Goal: Transaction & Acquisition: Book appointment/travel/reservation

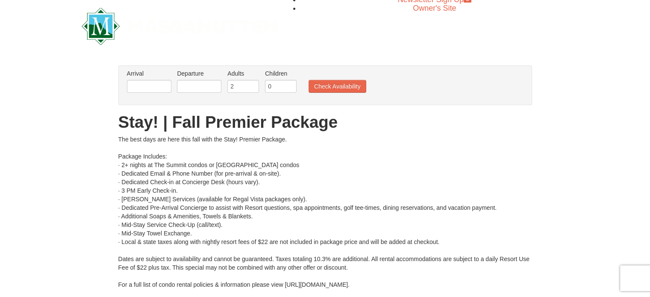
scroll to position [24, 0]
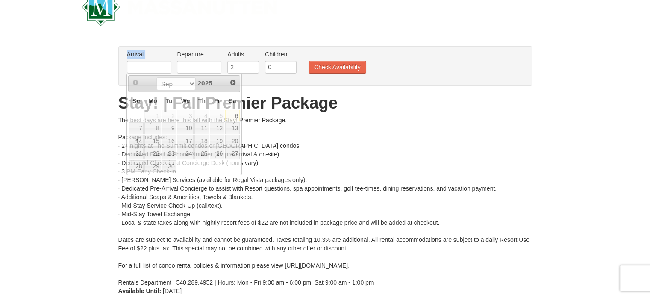
drag, startPoint x: 147, startPoint y: 66, endPoint x: 124, endPoint y: 73, distance: 23.5
click at [124, 73] on div "Arrival Please format dates MM/DD/YYYY Please format dates MM/DD/YYYY Departure…" at bounding box center [325, 66] width 414 height 40
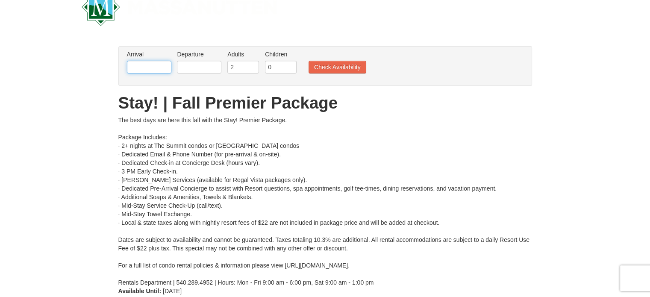
click at [145, 62] on input "text" at bounding box center [149, 67] width 44 height 13
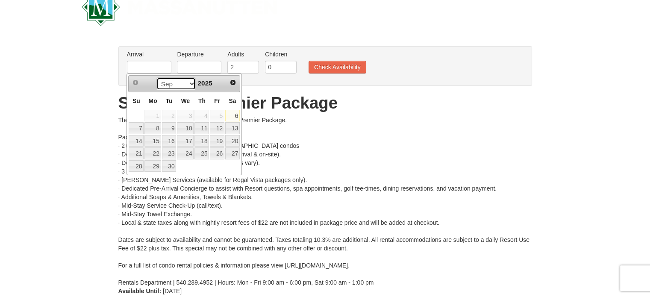
click at [191, 85] on select "Sep Oct Nov Dec" at bounding box center [176, 83] width 40 height 13
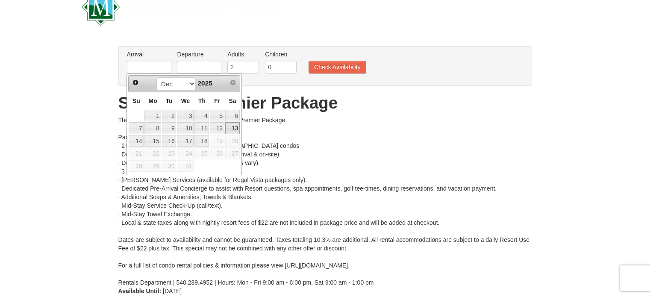
click at [237, 124] on link "13" at bounding box center [232, 128] width 15 height 12
type input "[DATE]"
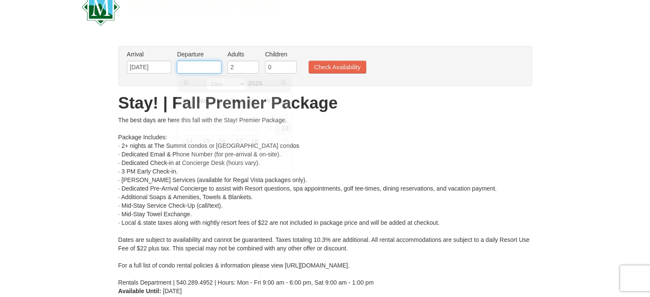
click at [210, 67] on input "text" at bounding box center [199, 67] width 44 height 13
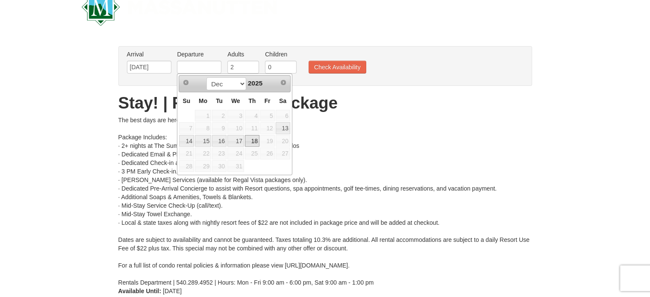
click at [255, 140] on link "18" at bounding box center [252, 141] width 15 height 12
type input "[DATE]"
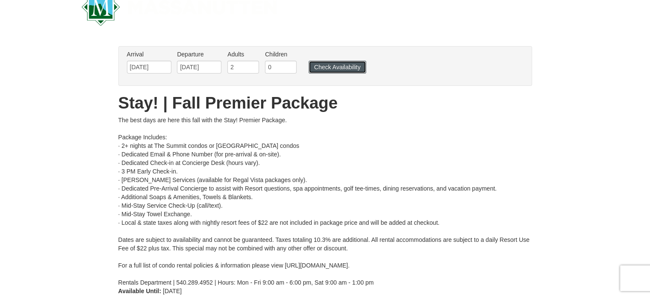
click at [333, 64] on button "Check Availability" at bounding box center [338, 67] width 58 height 13
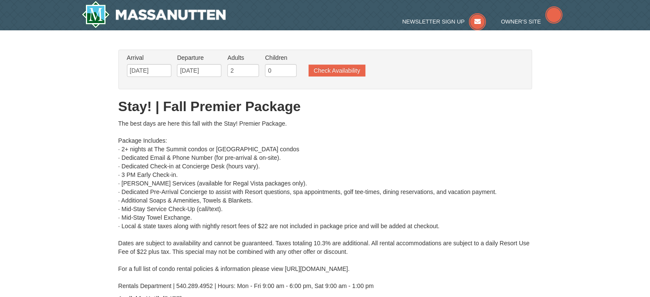
type input "[DATE]"
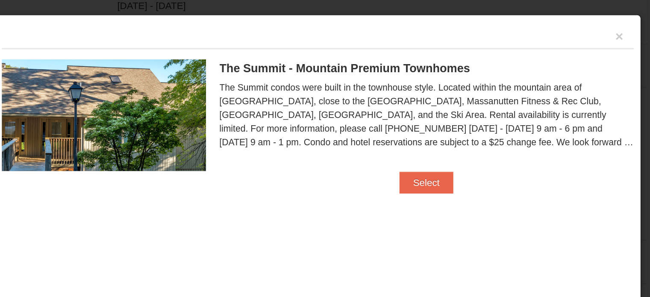
scroll to position [364, 0]
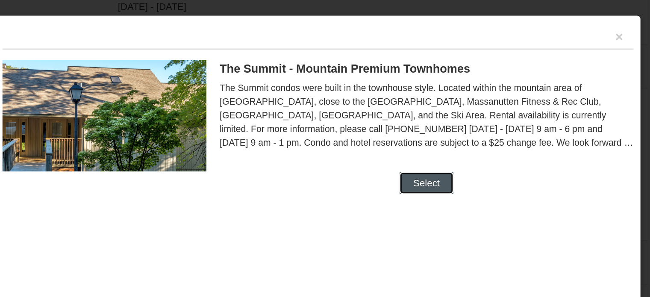
click at [393, 135] on button "Select" at bounding box center [394, 136] width 34 height 14
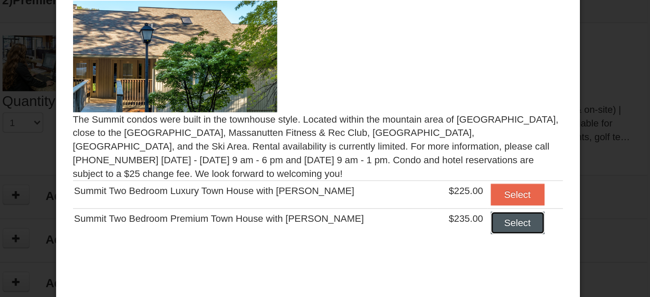
click at [445, 204] on button "Select" at bounding box center [451, 202] width 34 height 14
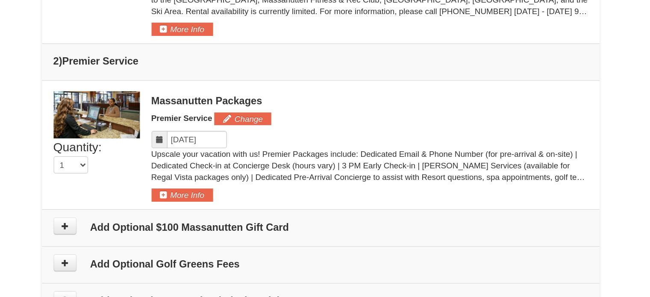
scroll to position [407, 0]
click at [247, 152] on div "Massanutten Packages Premier Service Change Please format dates MM/DD/YYYY" at bounding box center [362, 119] width 324 height 82
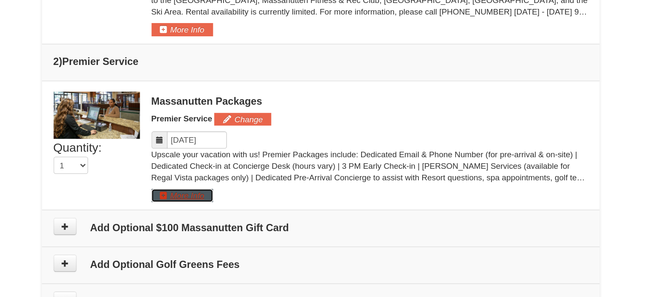
click at [235, 155] on button "More Info" at bounding box center [223, 154] width 46 height 9
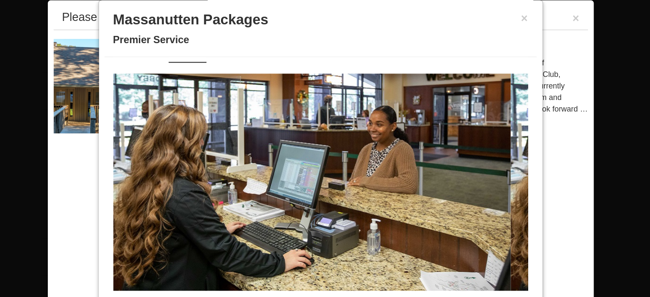
scroll to position [3, 0]
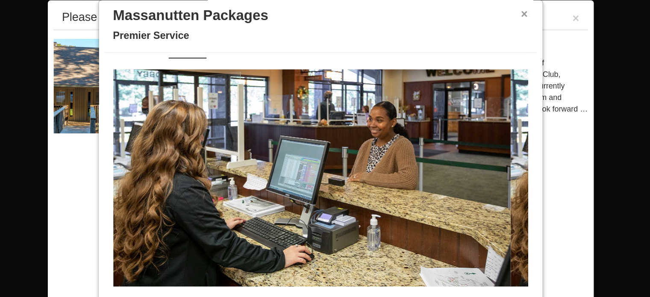
click at [474, 38] on button "×" at bounding box center [476, 40] width 5 height 9
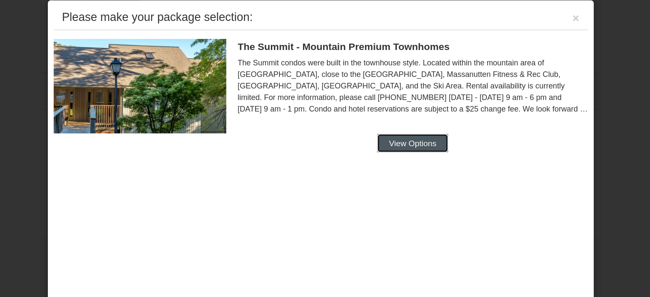
click at [402, 131] on button "View Options" at bounding box center [393, 137] width 52 height 14
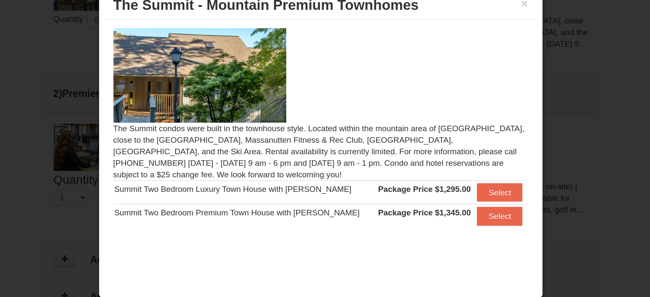
scroll to position [352, 0]
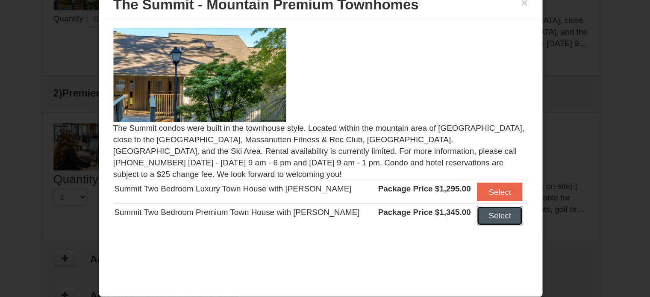
click at [449, 204] on button "Select" at bounding box center [458, 202] width 34 height 14
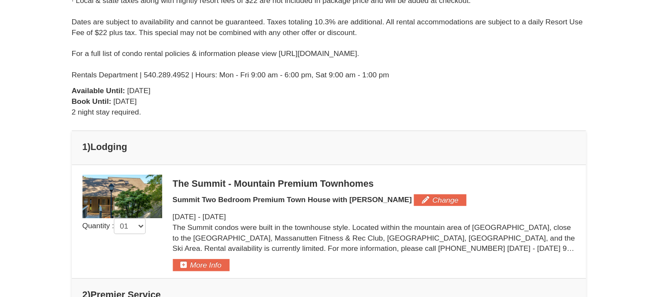
scroll to position [173, 0]
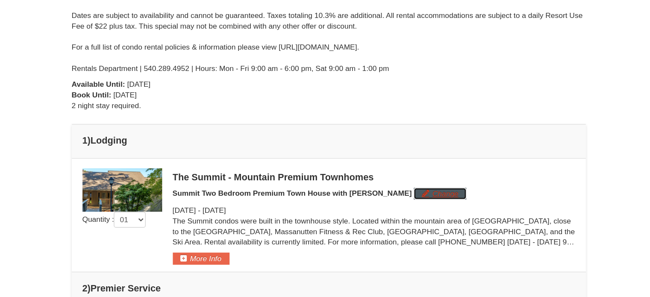
click at [395, 212] on button "Change" at bounding box center [415, 213] width 42 height 9
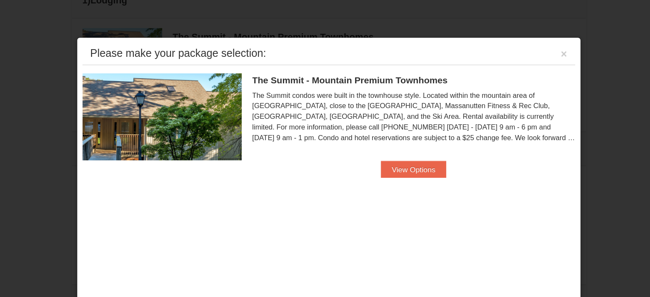
scroll to position [343, 0]
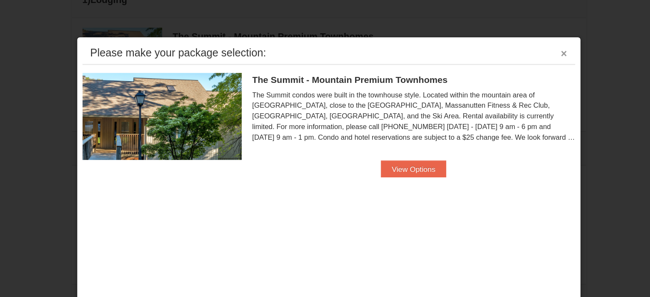
click at [512, 44] on button "×" at bounding box center [514, 43] width 5 height 9
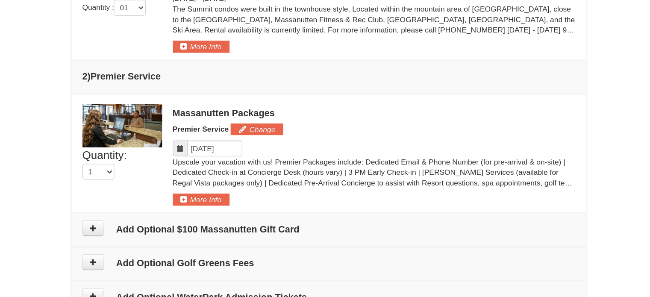
scroll to position [346, 0]
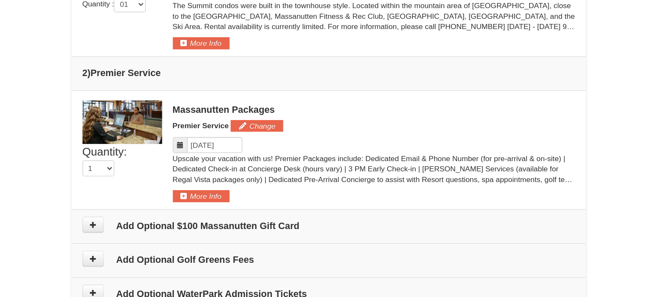
click at [153, 187] on div "Quantity: 1 1" at bounding box center [159, 187] width 64 height 26
click at [145, 194] on select "1" at bounding box center [140, 193] width 26 height 13
click at [264, 156] on button "Change" at bounding box center [267, 158] width 42 height 9
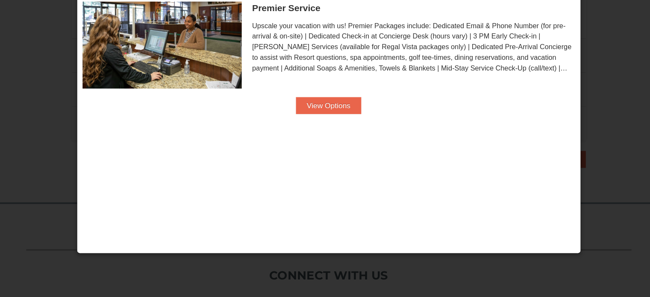
scroll to position [458, 0]
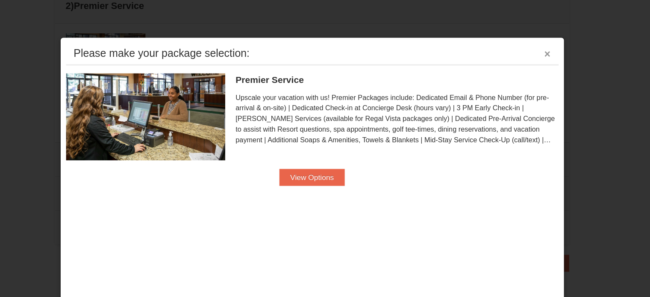
click at [513, 42] on button "×" at bounding box center [514, 43] width 5 height 9
